Goal: Task Accomplishment & Management: Manage account settings

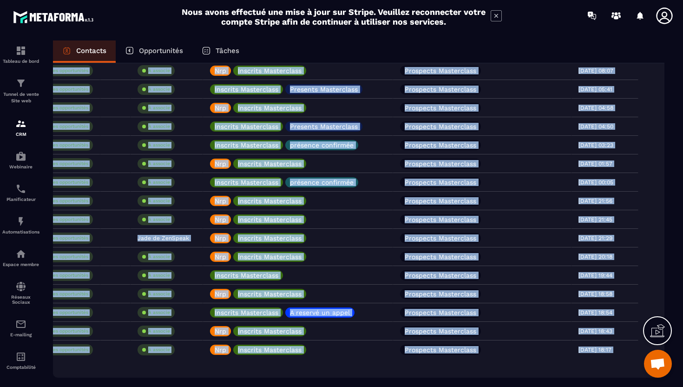
scroll to position [1704, 0]
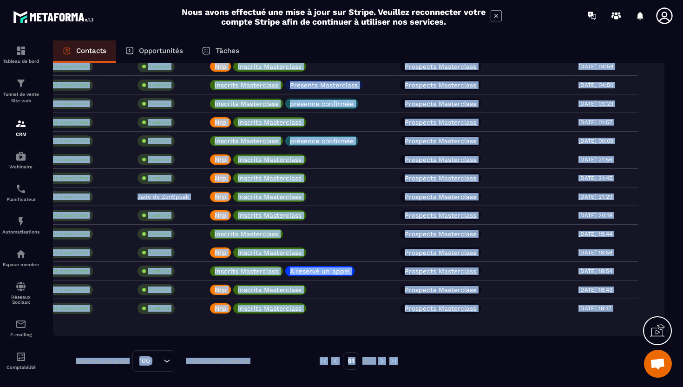
drag, startPoint x: 170, startPoint y: 170, endPoint x: 683, endPoint y: 386, distance: 556.4
click at [683, 386] on section "Tableau de bord Tunnel de vente Site web CRM Webinaire Planificateur Automatisa…" at bounding box center [341, 222] width 683 height 382
copy div "loremipsu@dolors.am +39 15927 4617 Conse adi elitseddoeiu T incidid Utlabore Et…"
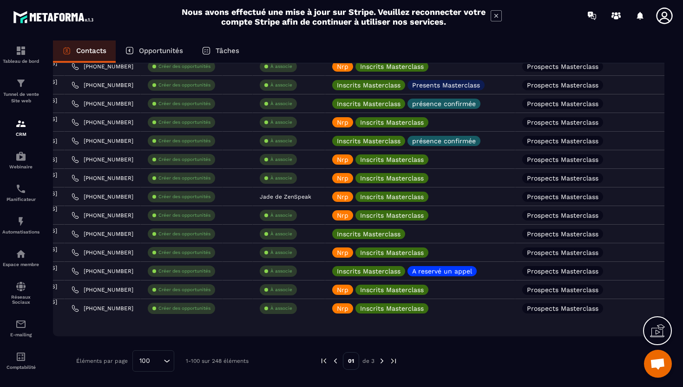
scroll to position [0, 0]
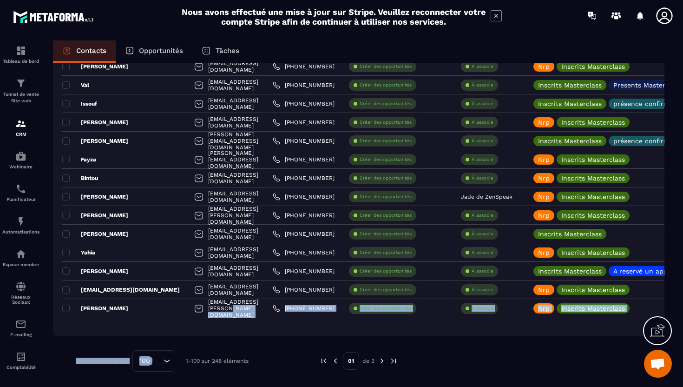
drag, startPoint x: 239, startPoint y: 309, endPoint x: 240, endPoint y: 340, distance: 30.7
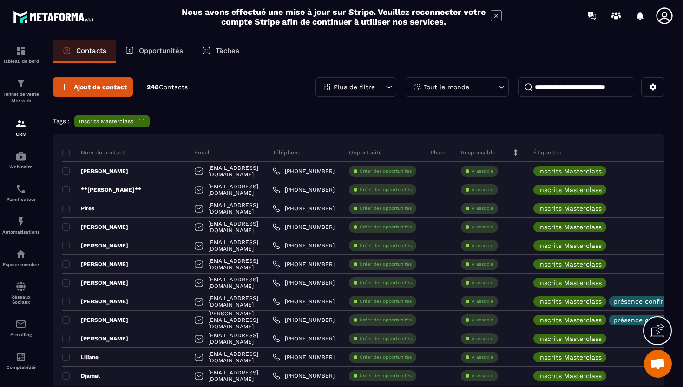
click at [387, 87] on icon at bounding box center [388, 86] width 9 height 9
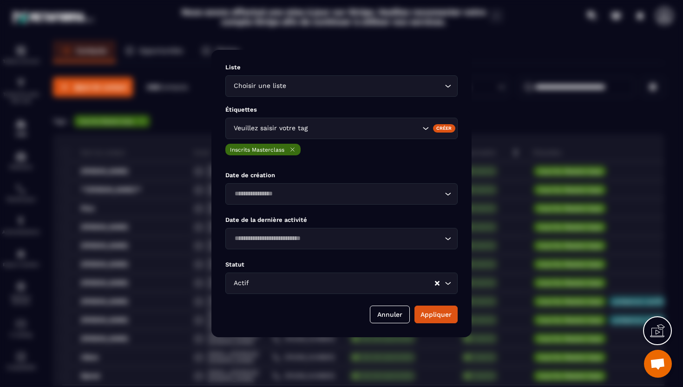
click at [344, 90] on input "Search for option" at bounding box center [365, 86] width 154 height 10
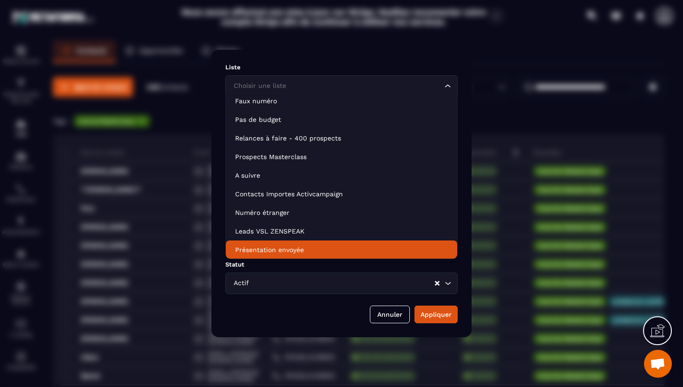
scroll to position [159, 0]
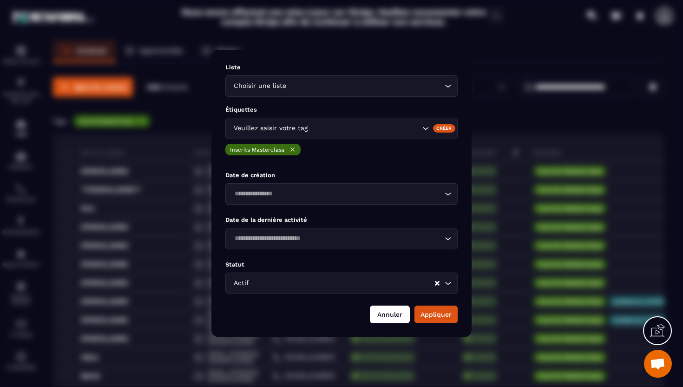
click at [384, 316] on button "Annuler" at bounding box center [390, 314] width 40 height 18
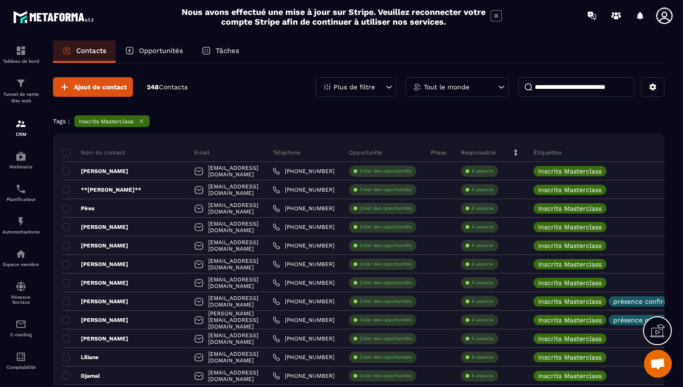
click at [551, 86] on input at bounding box center [576, 87] width 116 height 20
type input "*"
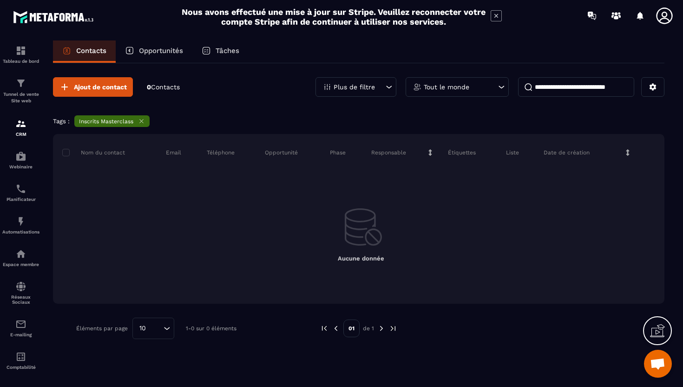
type input "*"
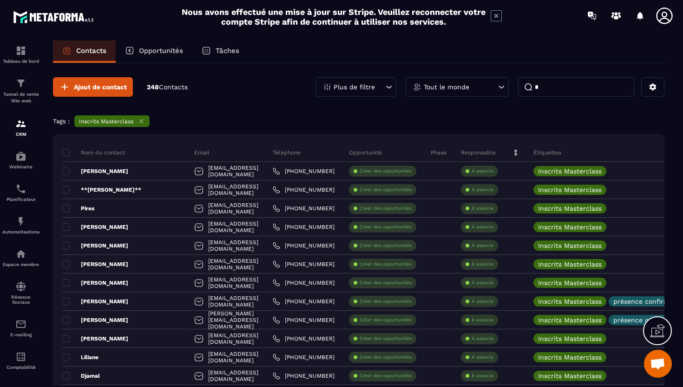
drag, startPoint x: 557, startPoint y: 90, endPoint x: 515, endPoint y: 90, distance: 42.3
click at [515, 90] on div "Plus de filtre Tout le monde *" at bounding box center [490, 87] width 349 height 20
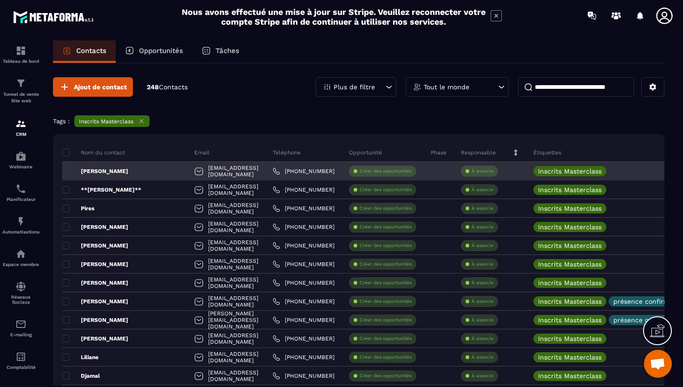
click at [123, 170] on div "[PERSON_NAME]" at bounding box center [124, 171] width 125 height 19
